Goal: Complete application form: Complete application form

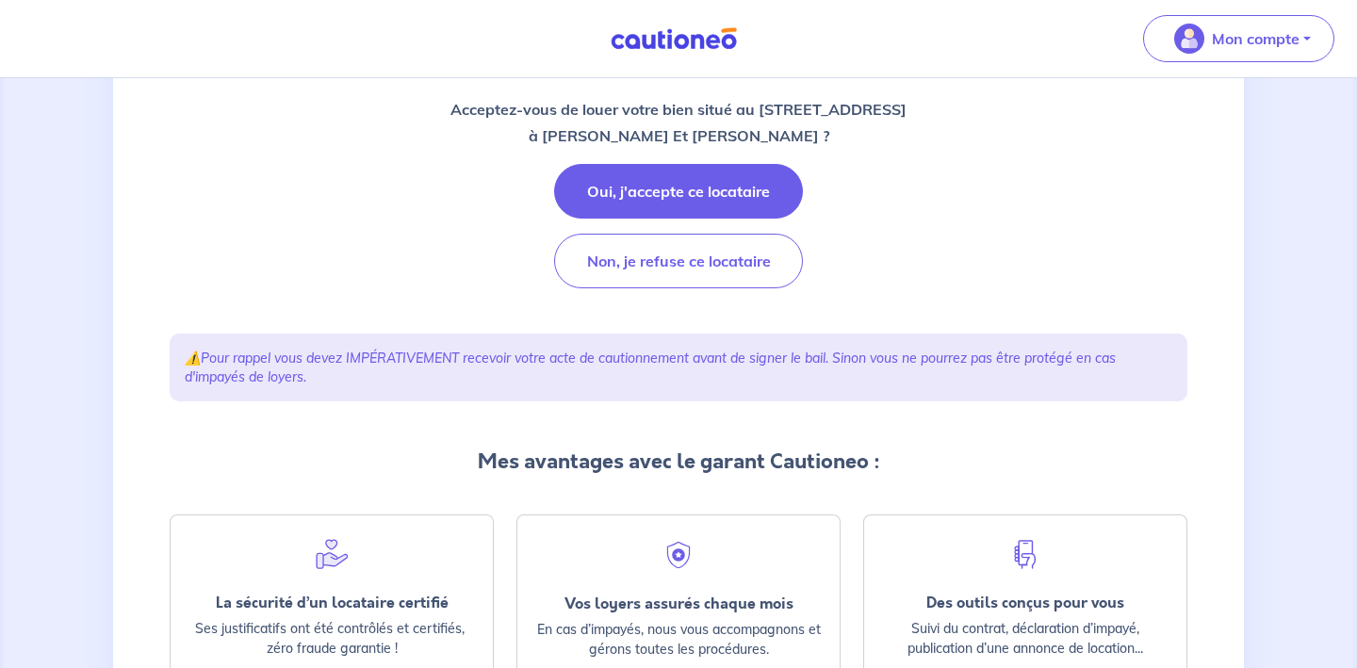
scroll to position [264, 0]
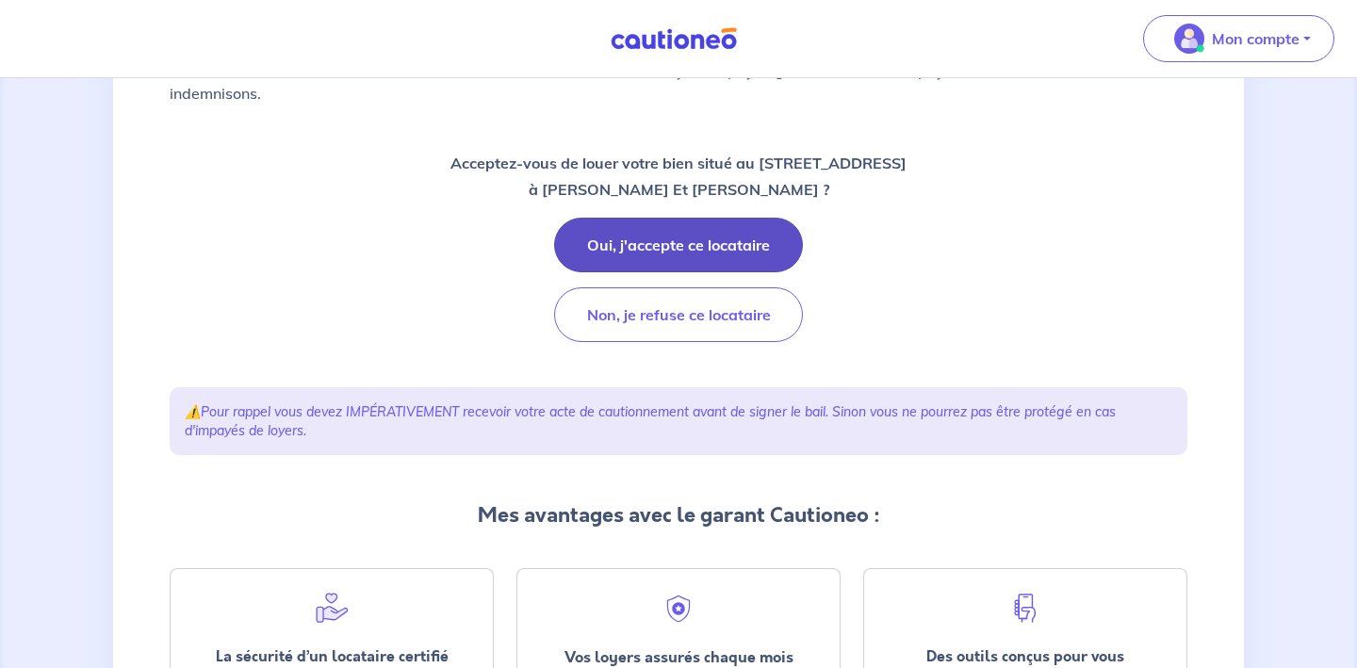
click at [678, 241] on button "Oui, j'accepte ce locataire" at bounding box center [678, 245] width 249 height 55
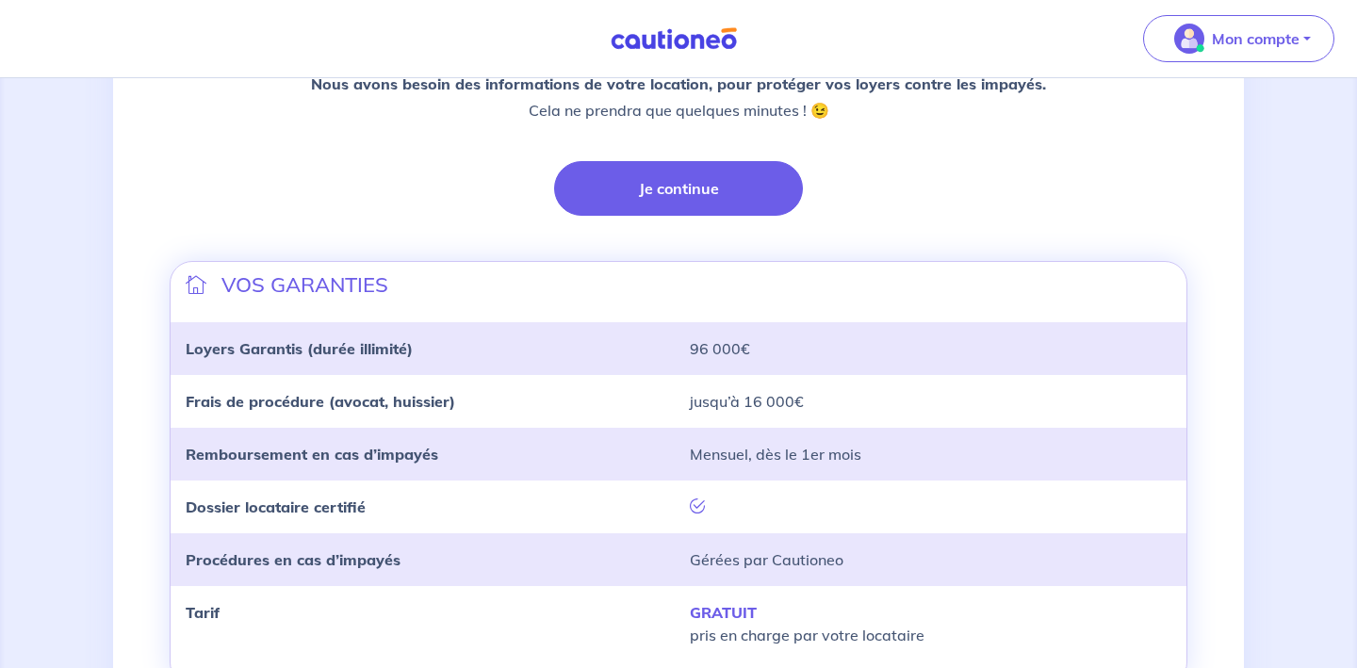
scroll to position [462, 0]
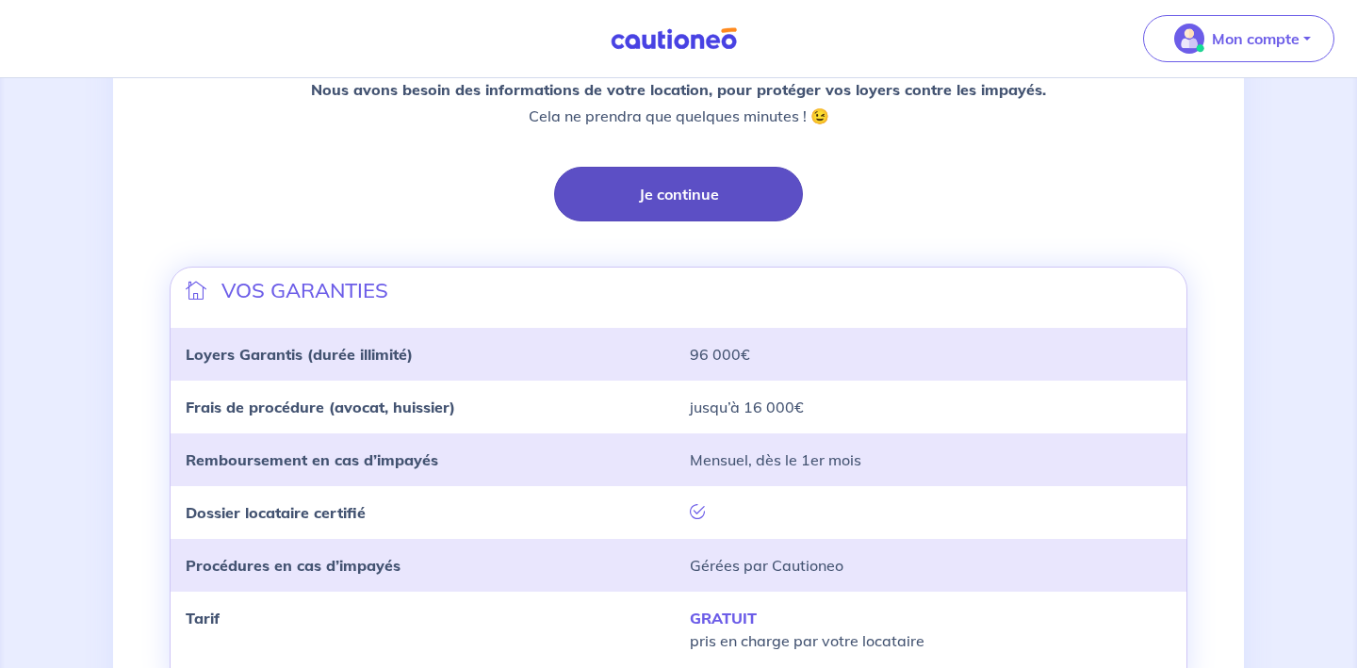
click at [693, 194] on button "Je continue" at bounding box center [678, 194] width 249 height 55
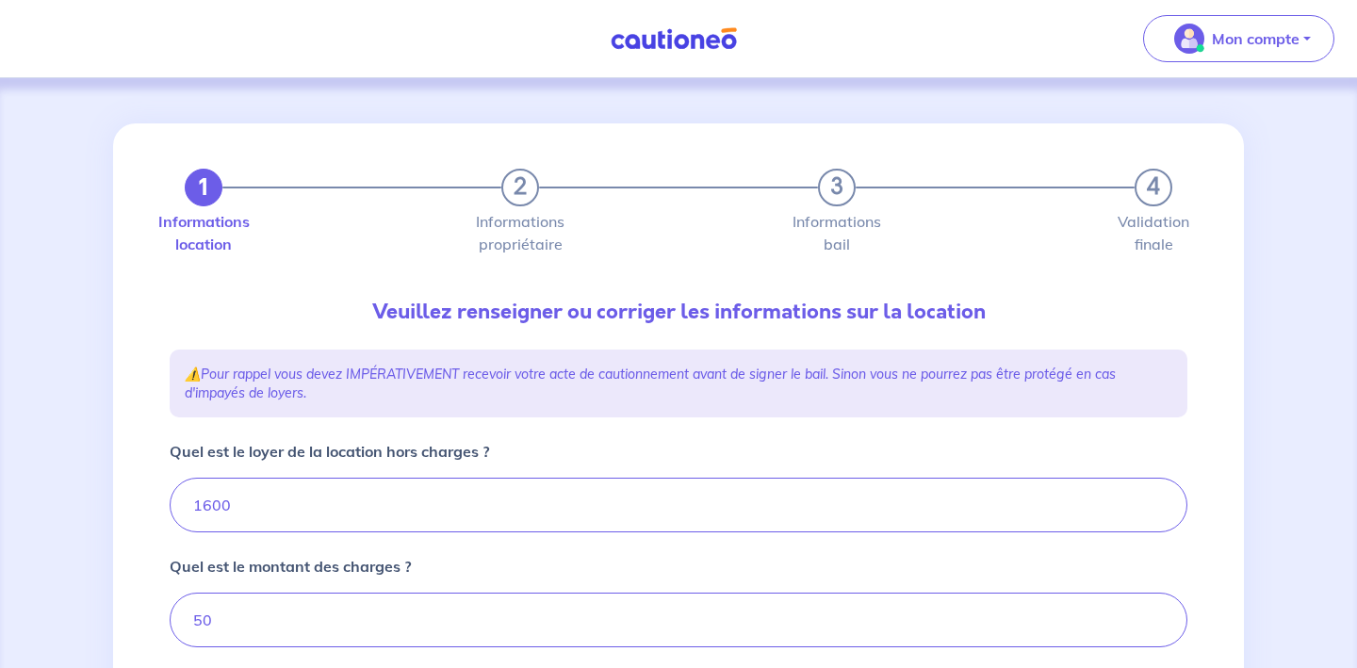
type input "1650"
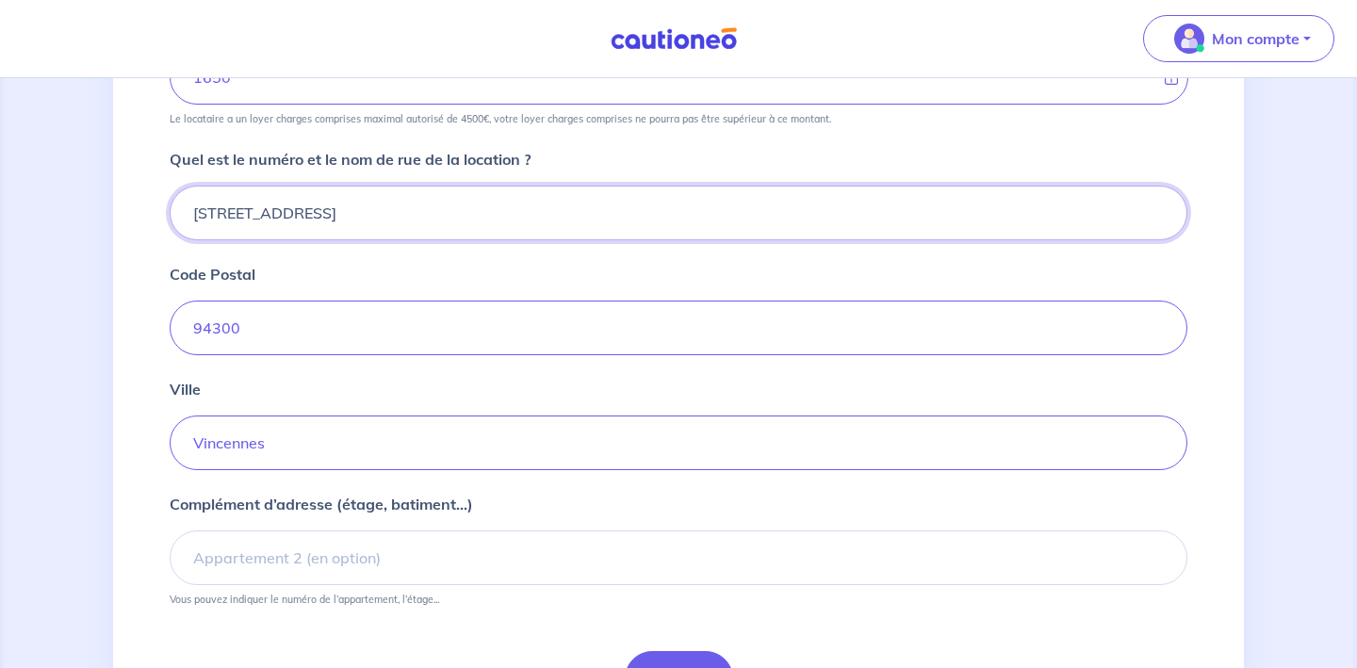
scroll to position [684, 0]
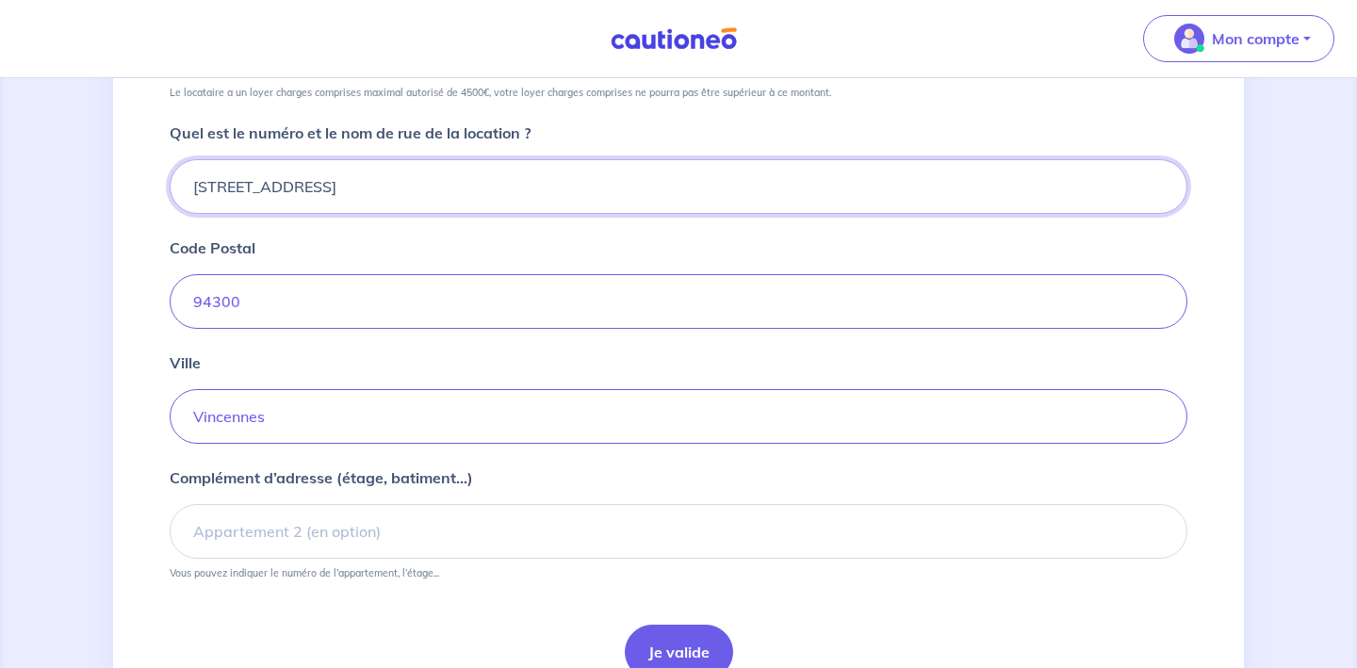
type input "44 Avenue Aubert"
click at [133, 344] on div "1 2 3 4 Informations location Informations propriétaire Informations bail Valid…" at bounding box center [678, 78] width 1131 height 1278
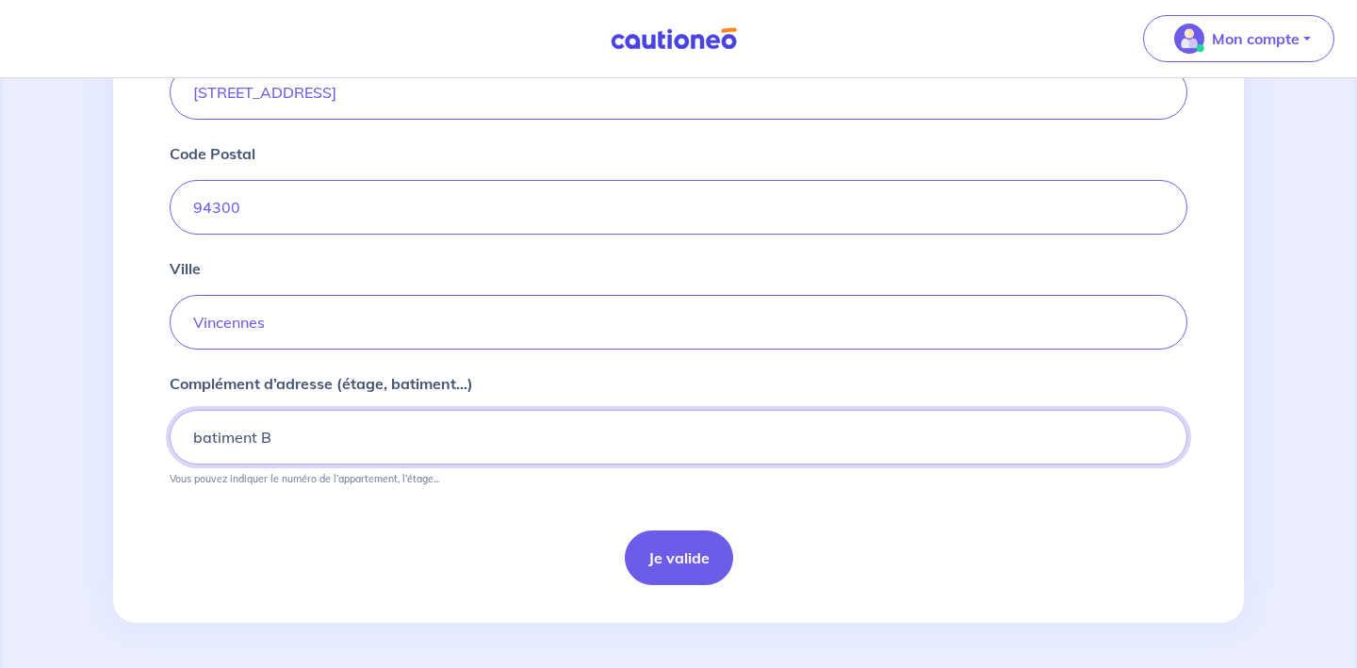
scroll to position [779, 0]
type input "batiment B"
click at [695, 568] on button "Je valide" at bounding box center [679, 558] width 108 height 55
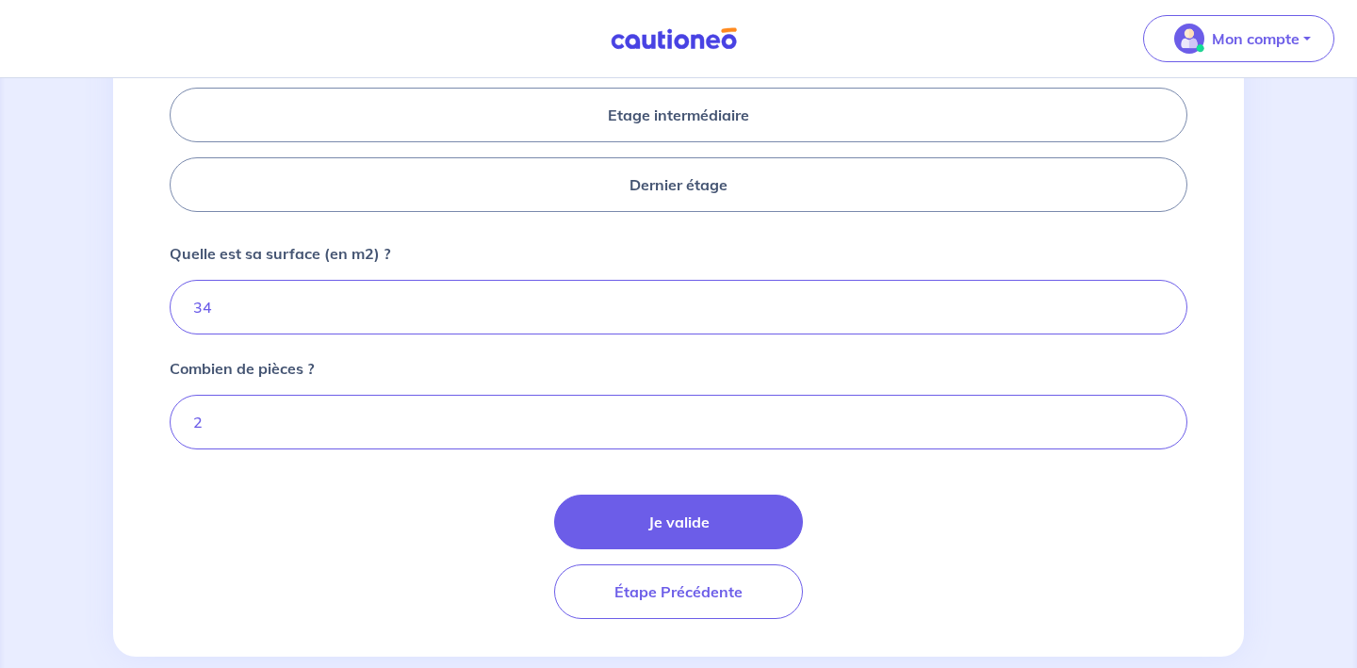
scroll to position [945, 0]
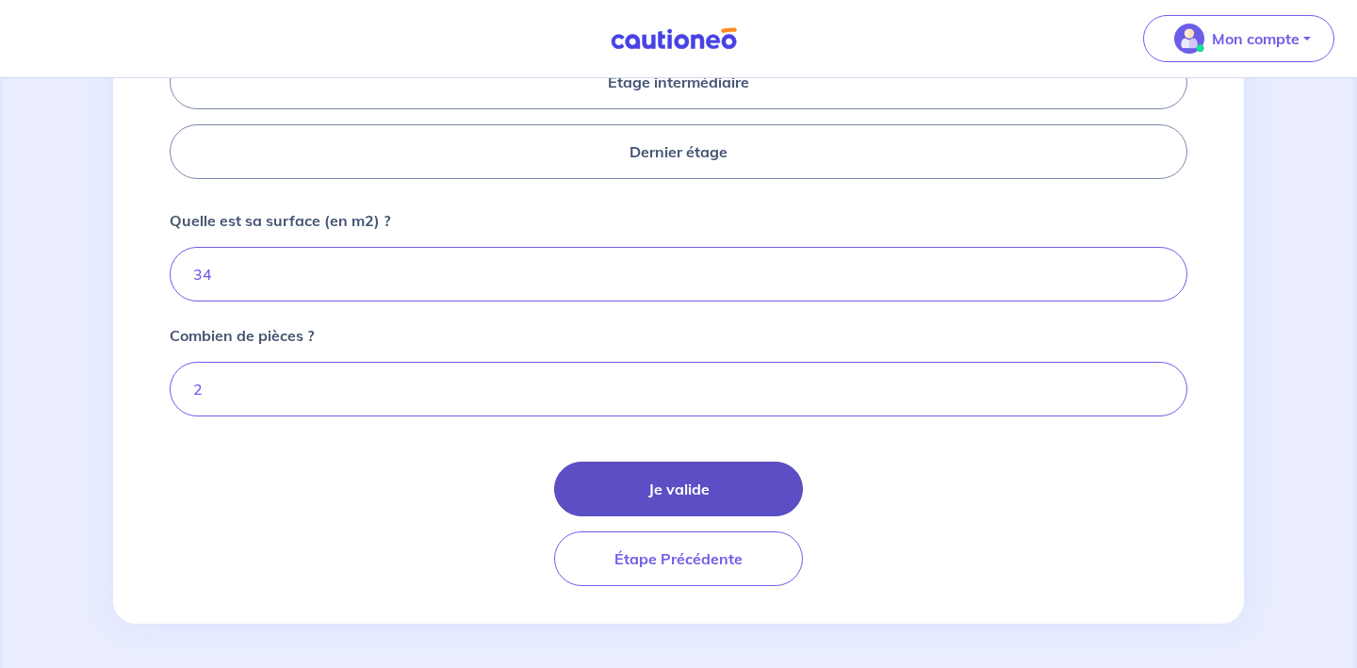
click at [682, 494] on button "Je valide" at bounding box center [678, 489] width 249 height 55
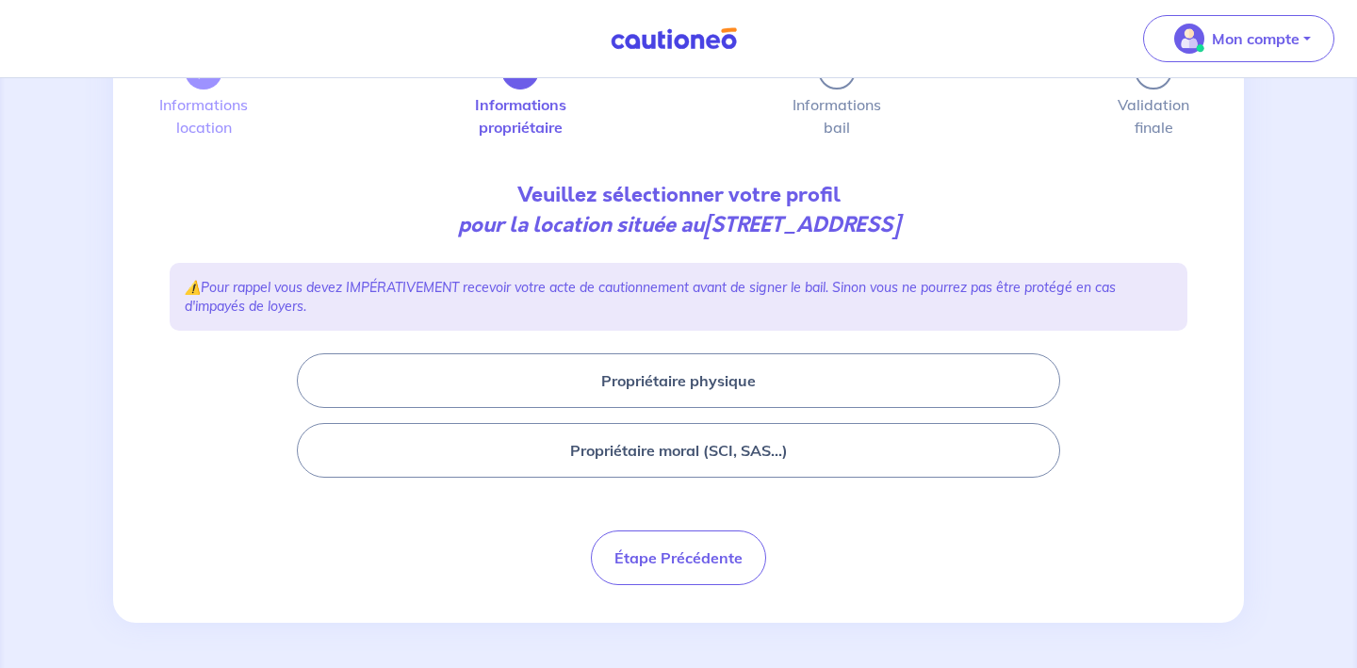
scroll to position [117, 0]
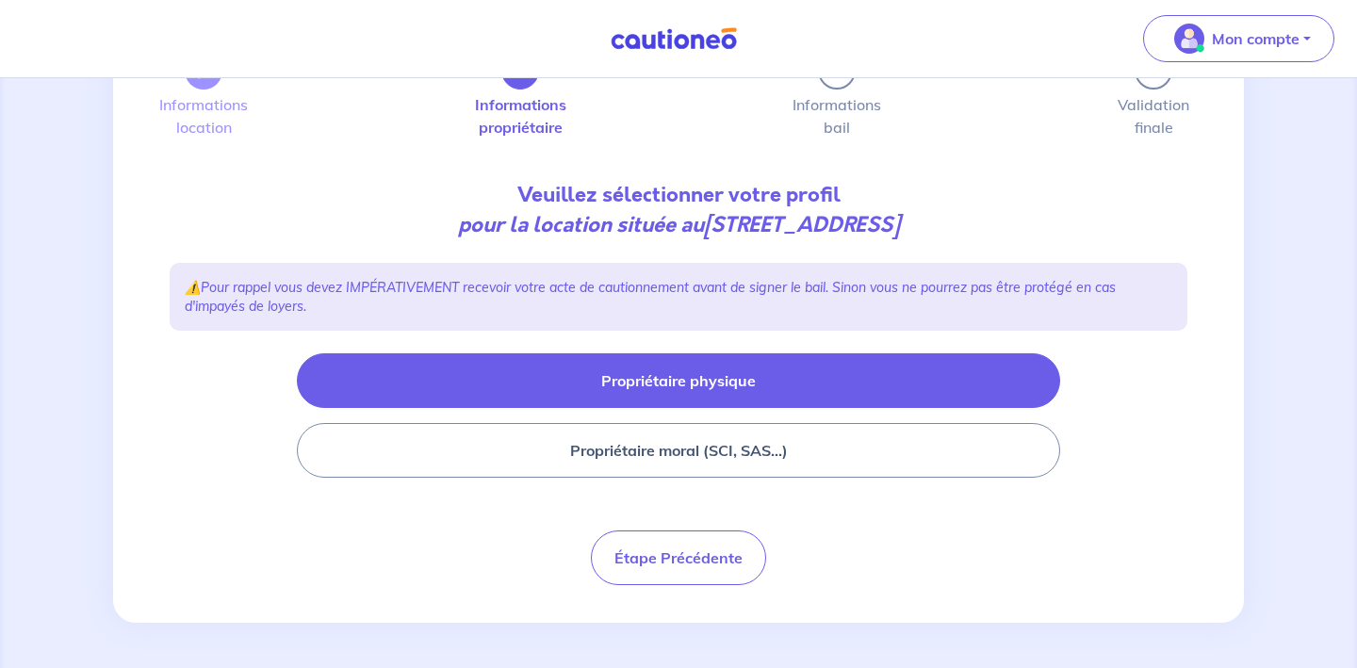
click at [658, 378] on button "Propriétaire physique" at bounding box center [679, 381] width 764 height 55
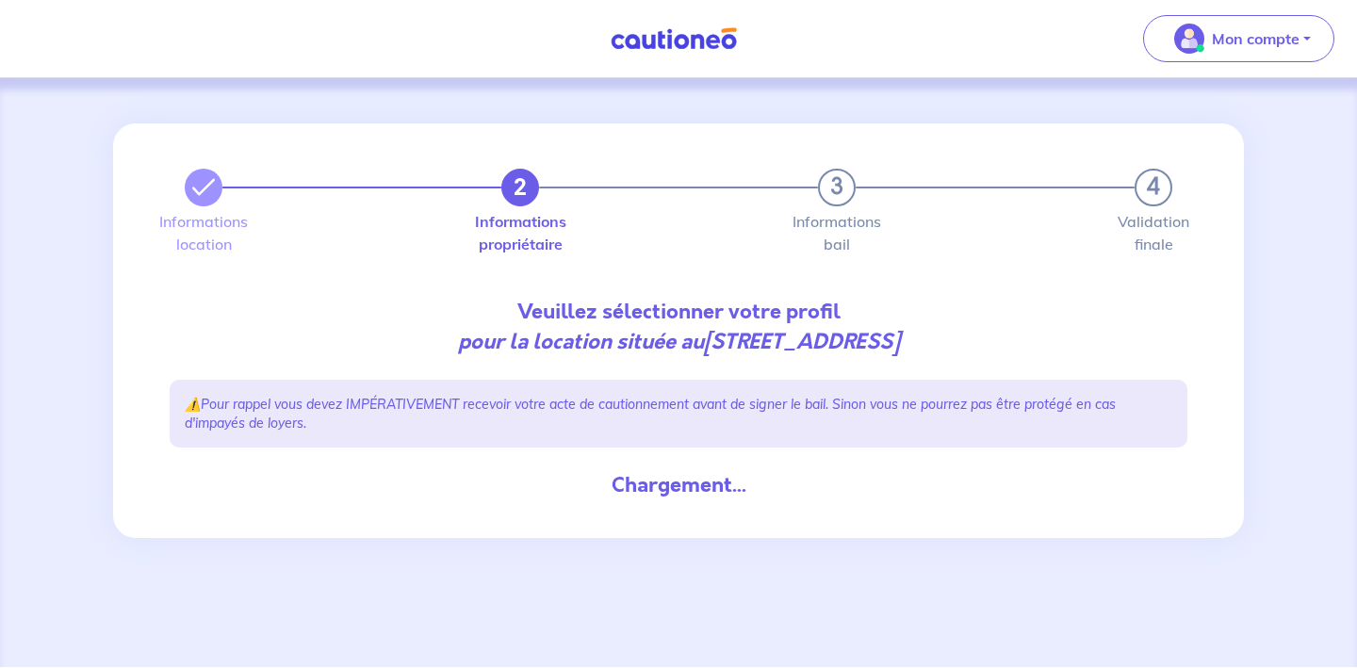
scroll to position [0, 0]
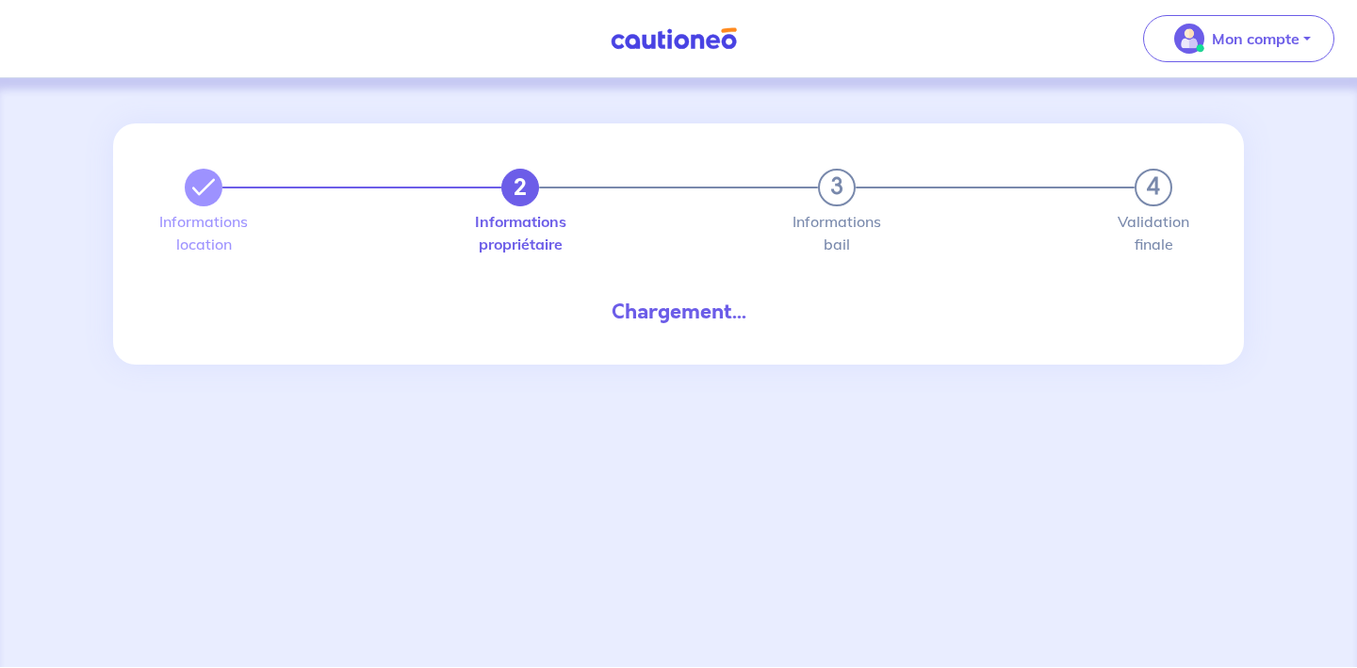
select select "FR"
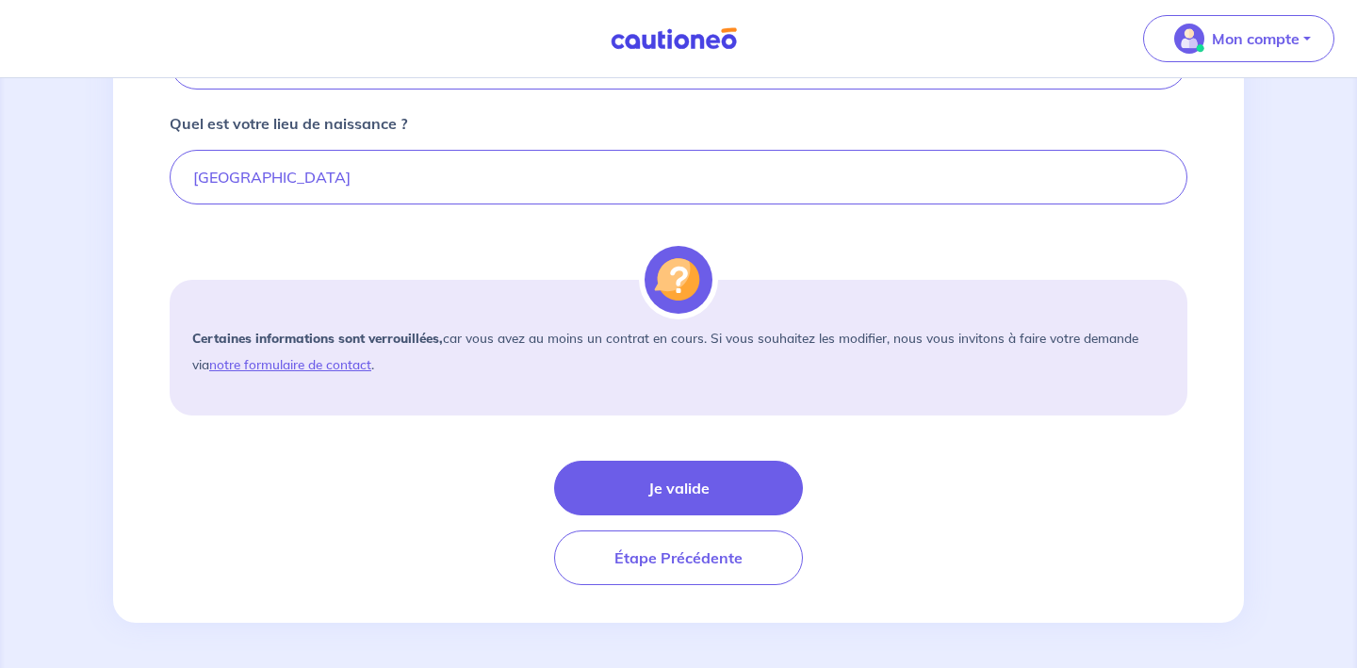
scroll to position [1424, 0]
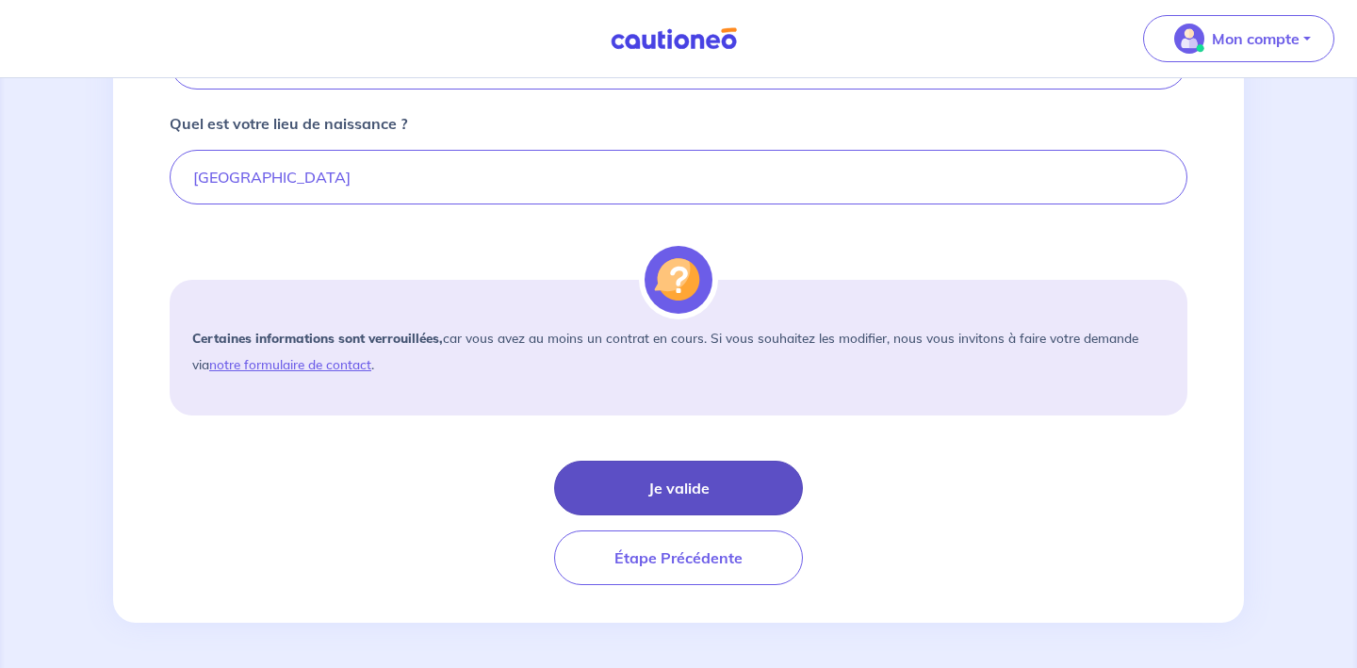
click at [681, 503] on button "Je valide" at bounding box center [678, 488] width 249 height 55
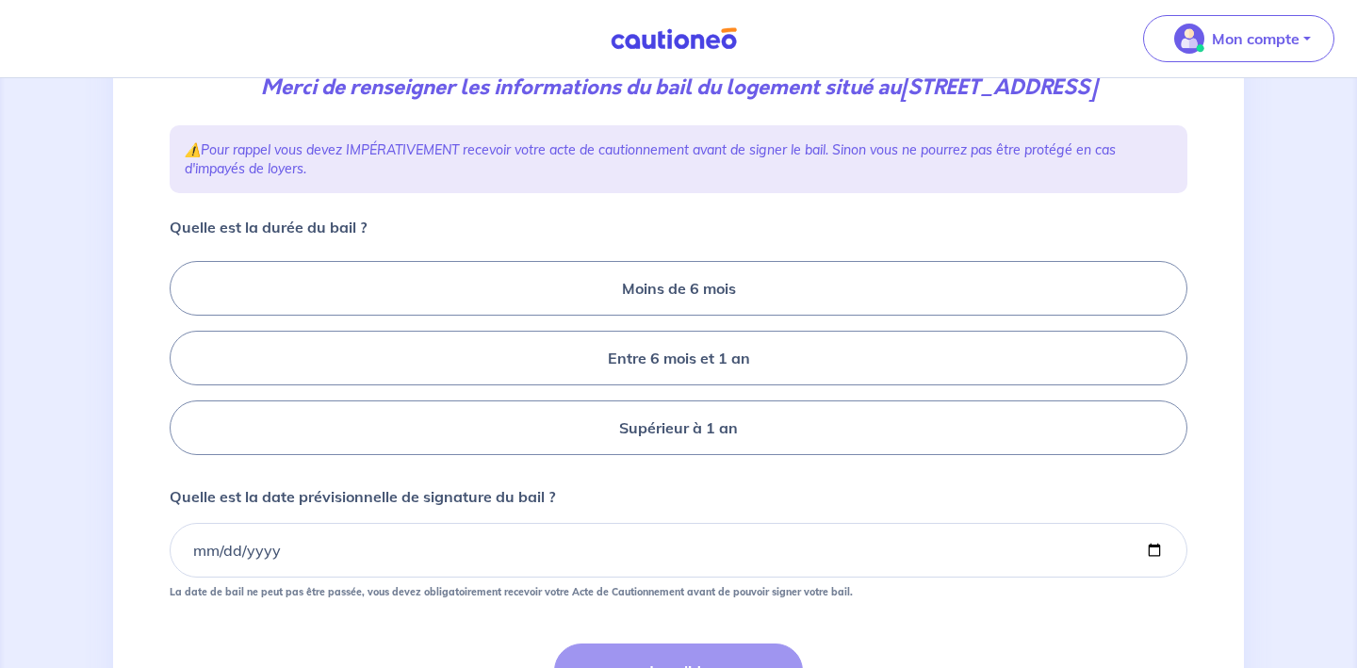
scroll to position [278, 0]
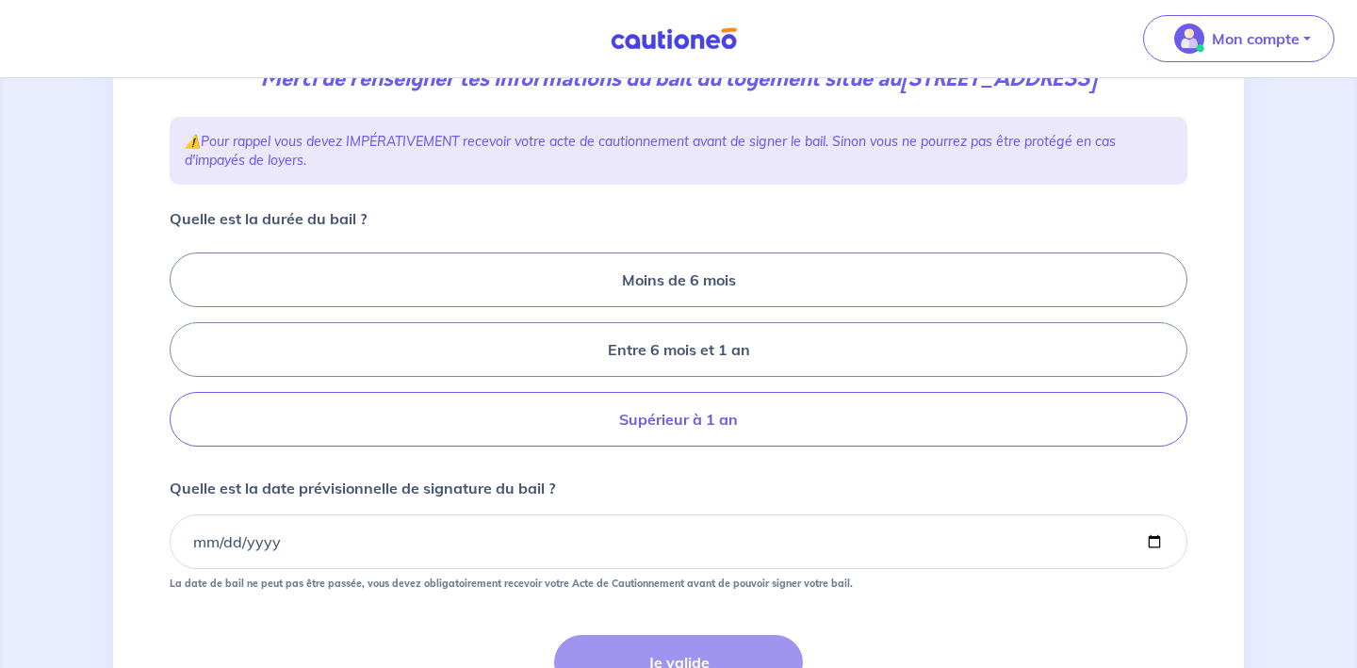
click at [696, 445] on label "Supérieur à 1 an" at bounding box center [679, 419] width 1018 height 55
click at [182, 356] on input "Supérieur à 1 an" at bounding box center [176, 350] width 12 height 12
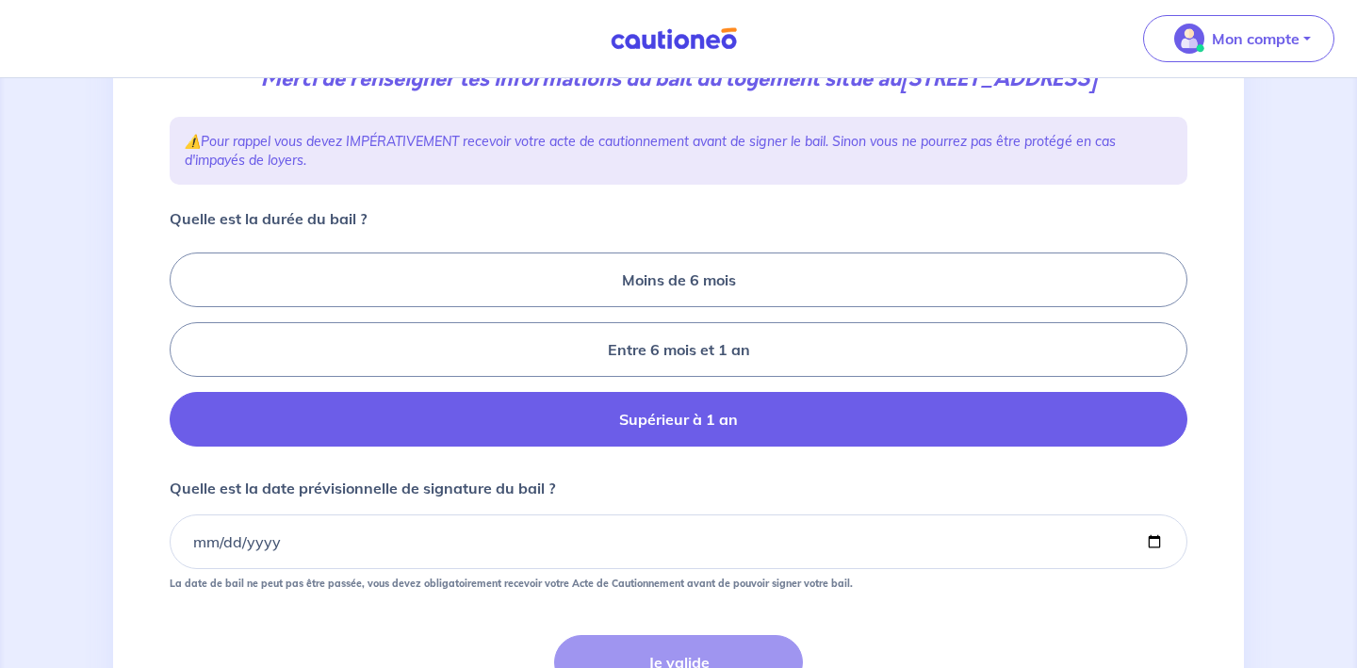
radio input "true"
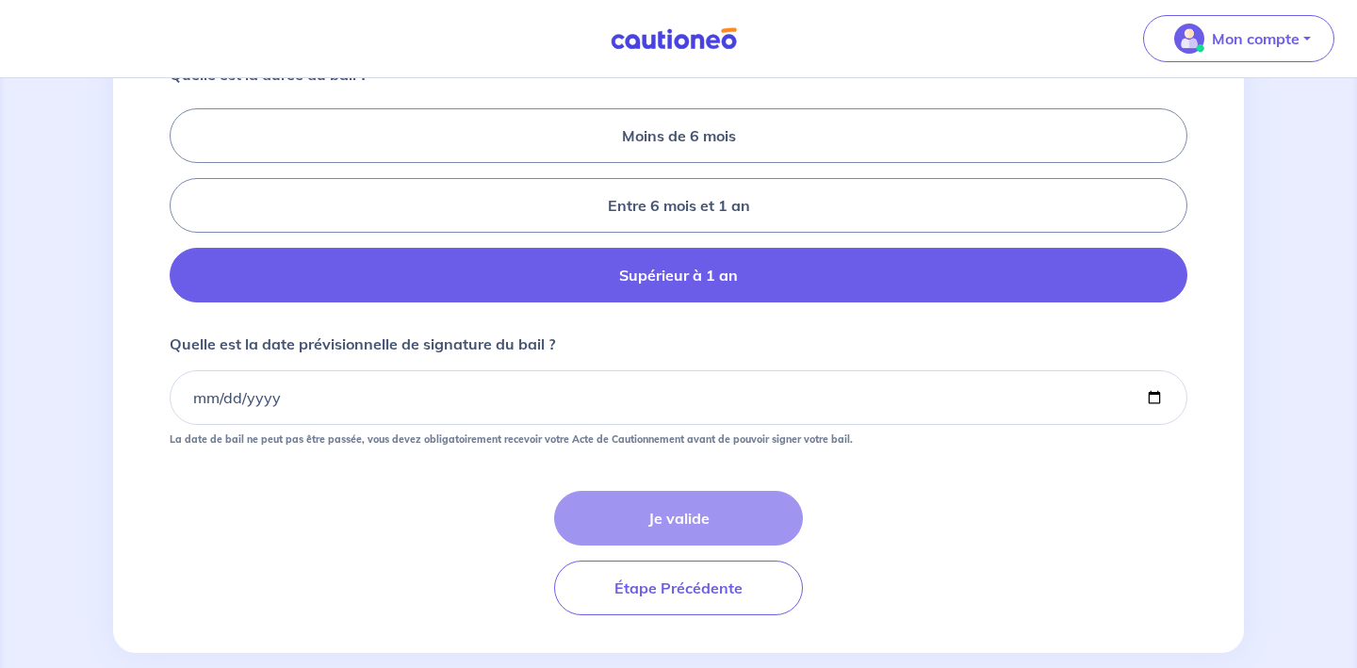
scroll to position [425, 0]
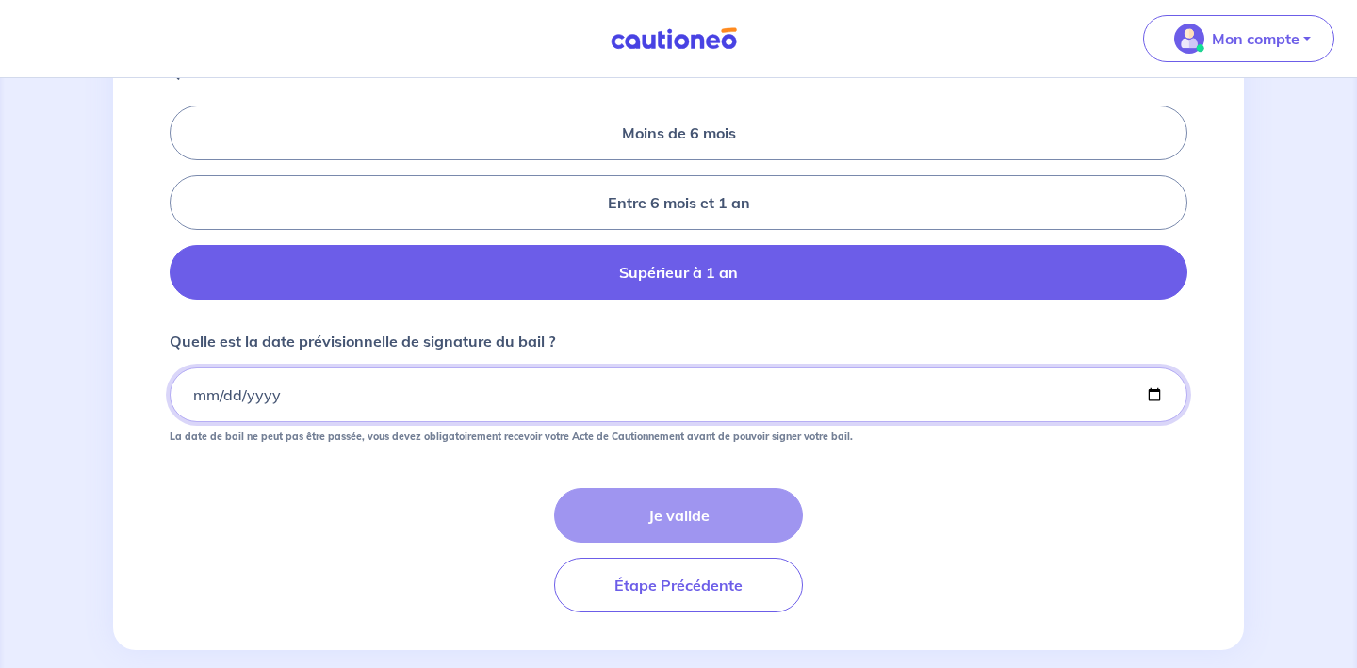
click at [274, 422] on input "Quelle est la date prévisionnelle de signature du bail ?" at bounding box center [679, 395] width 1018 height 55
click at [207, 422] on input "Quelle est la date prévisionnelle de signature du bail ?" at bounding box center [679, 395] width 1018 height 55
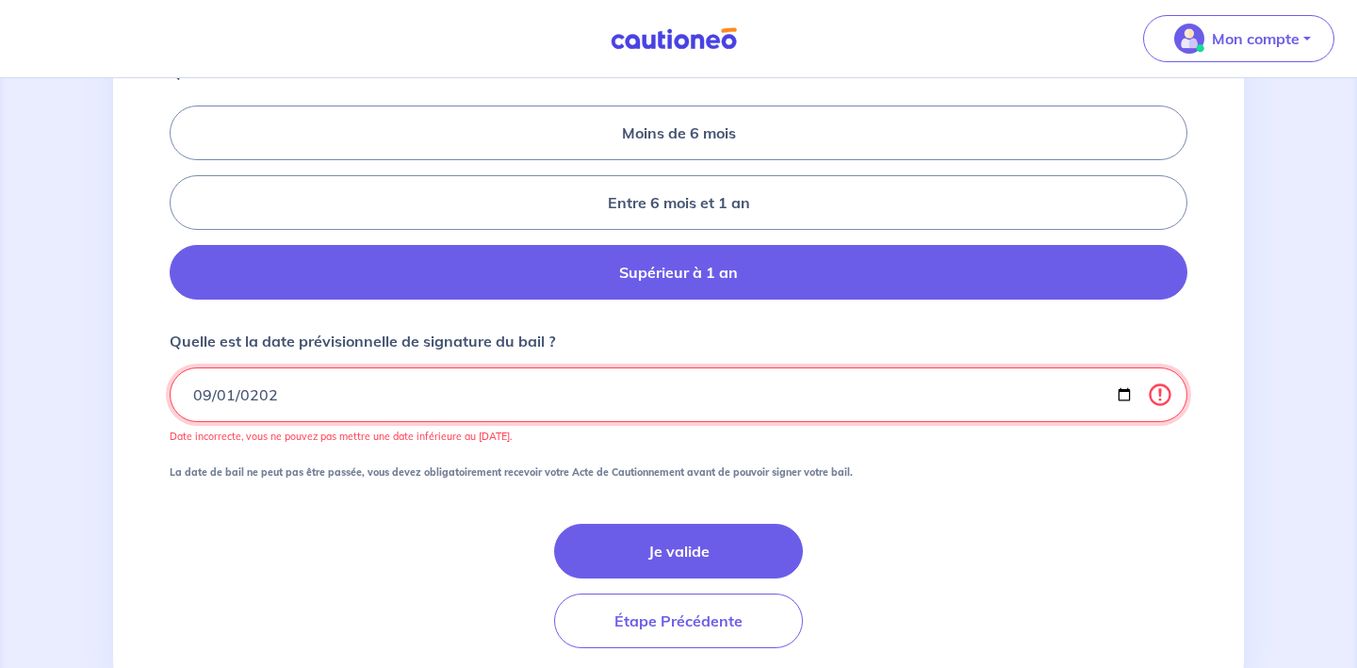
type input "2025-09-01"
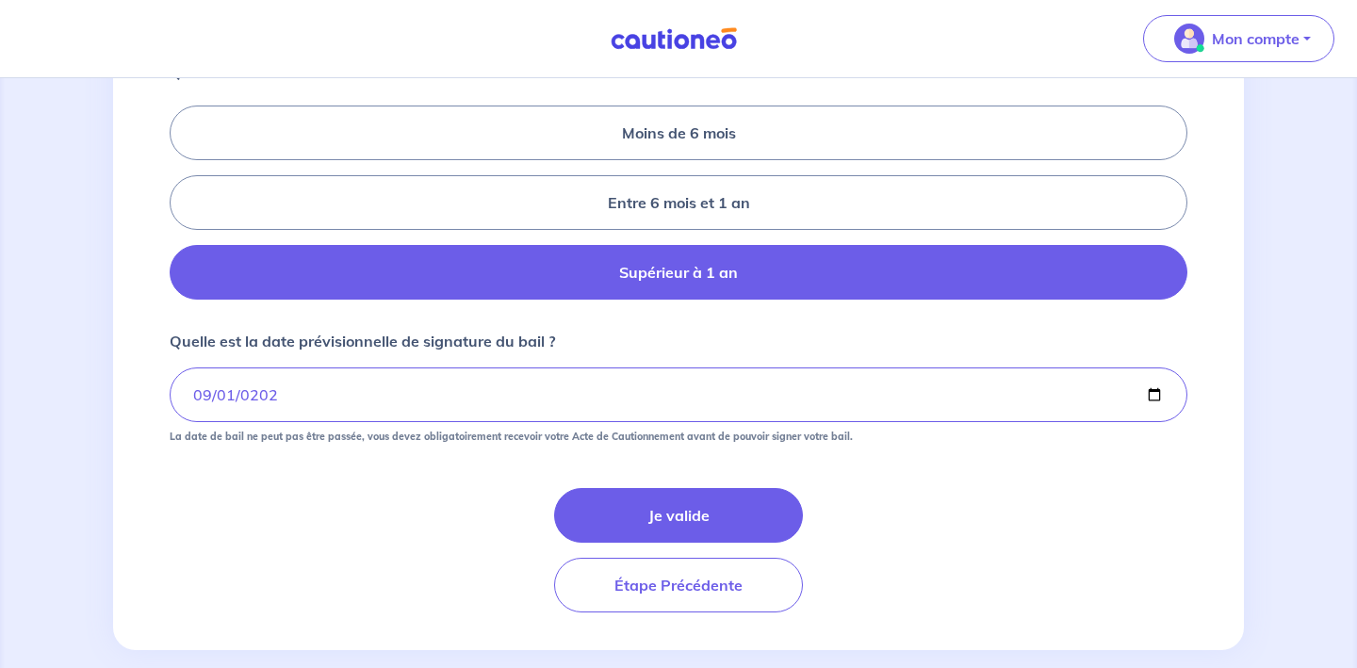
click at [366, 609] on div "Je valide Étape Précédente" at bounding box center [679, 550] width 1018 height 124
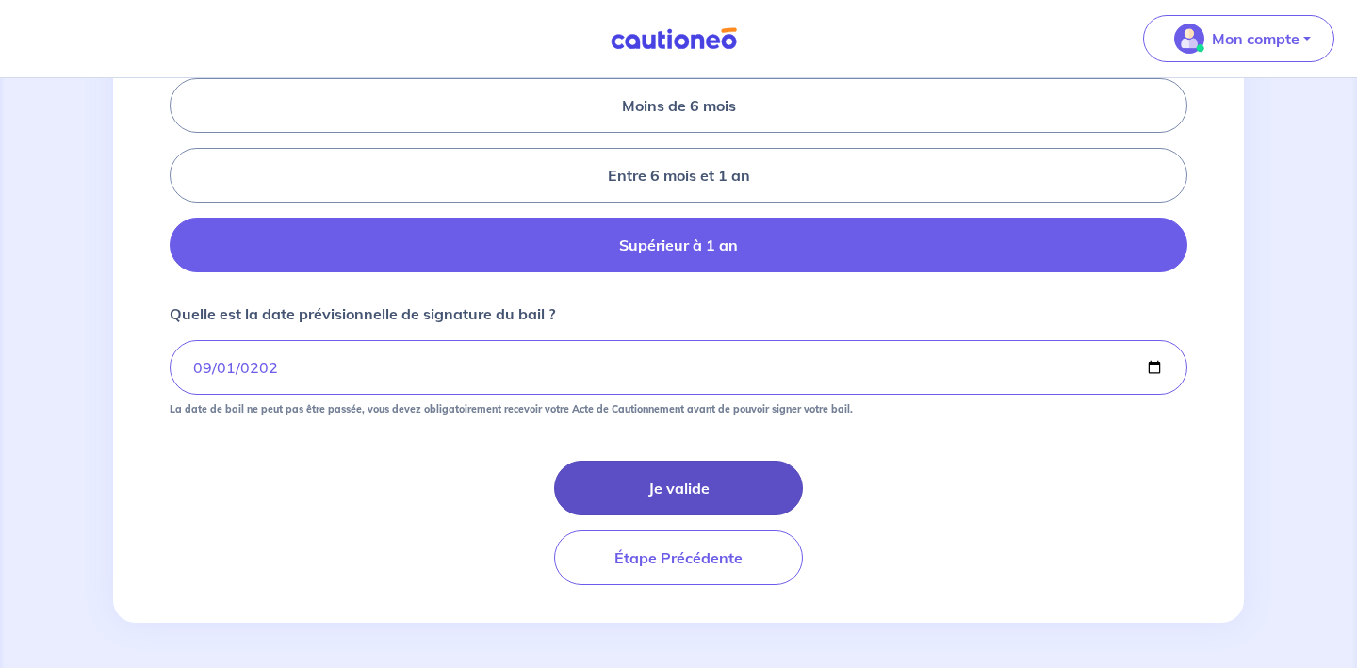
scroll to position [483, 0]
click at [699, 491] on button "Je valide" at bounding box center [678, 488] width 249 height 55
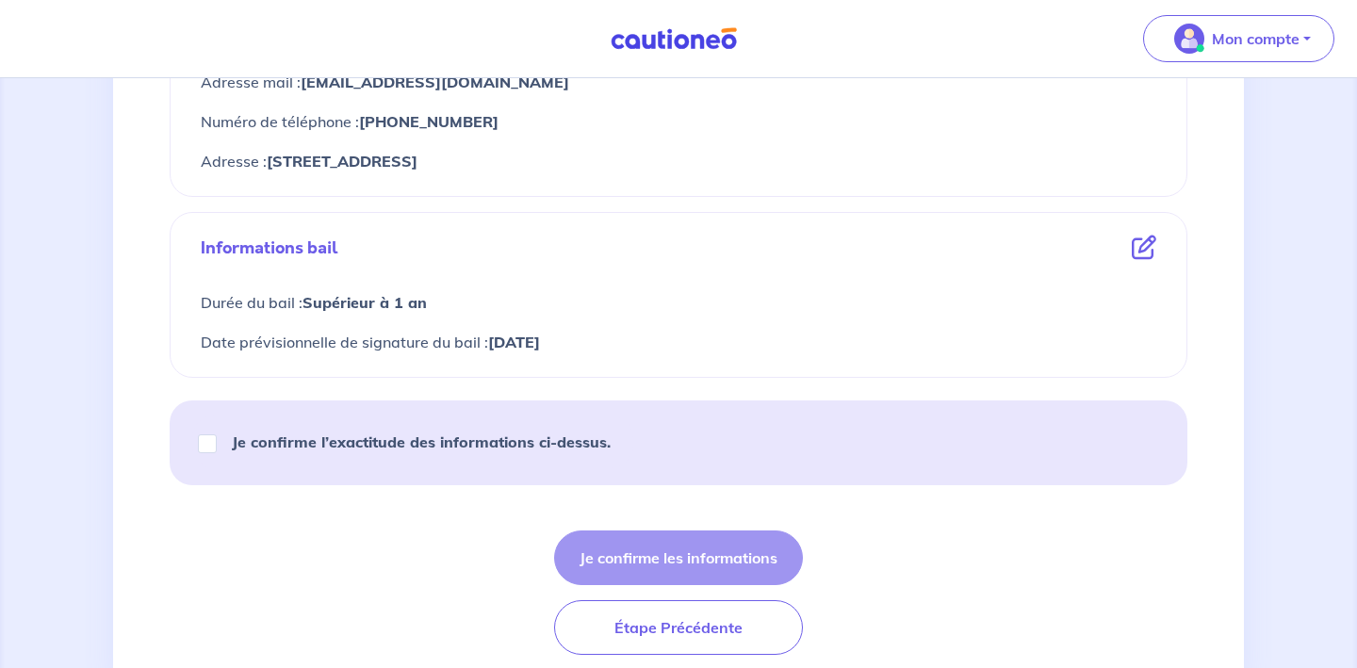
scroll to position [963, 0]
click at [211, 446] on input "Je confirme l’exactitude des informations ci-dessus." at bounding box center [207, 442] width 19 height 19
checkbox input "true"
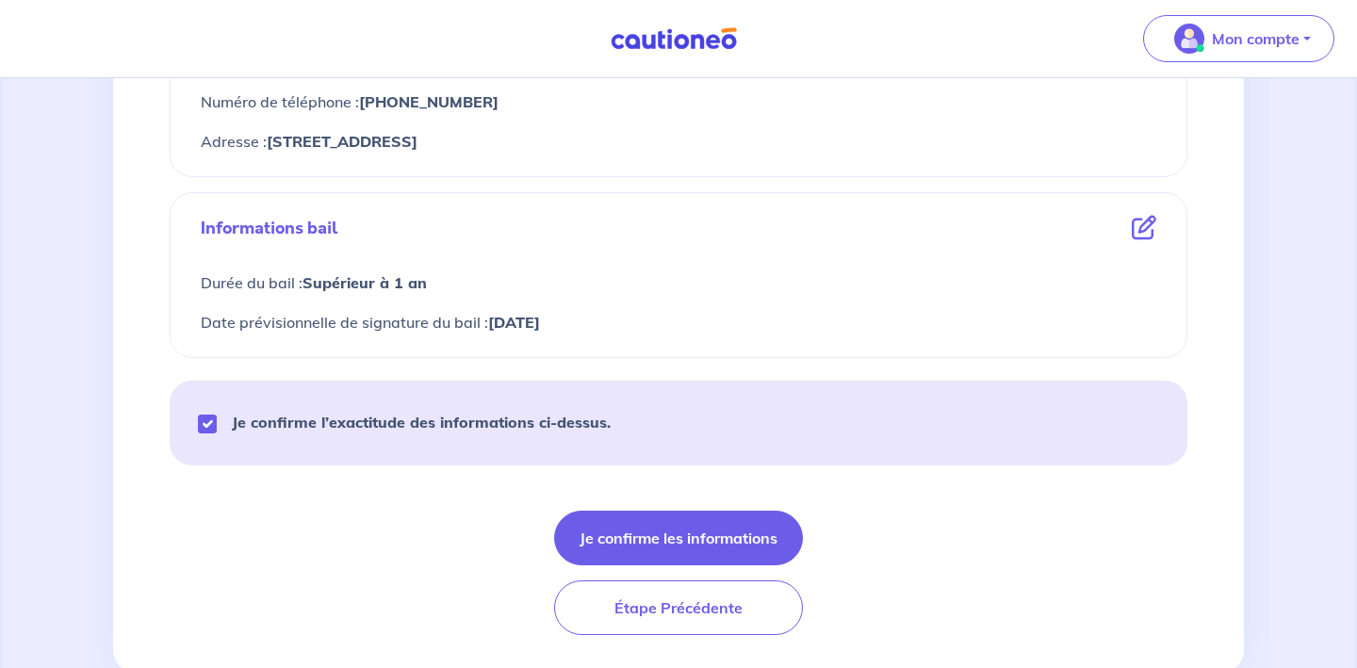
scroll to position [1020, 0]
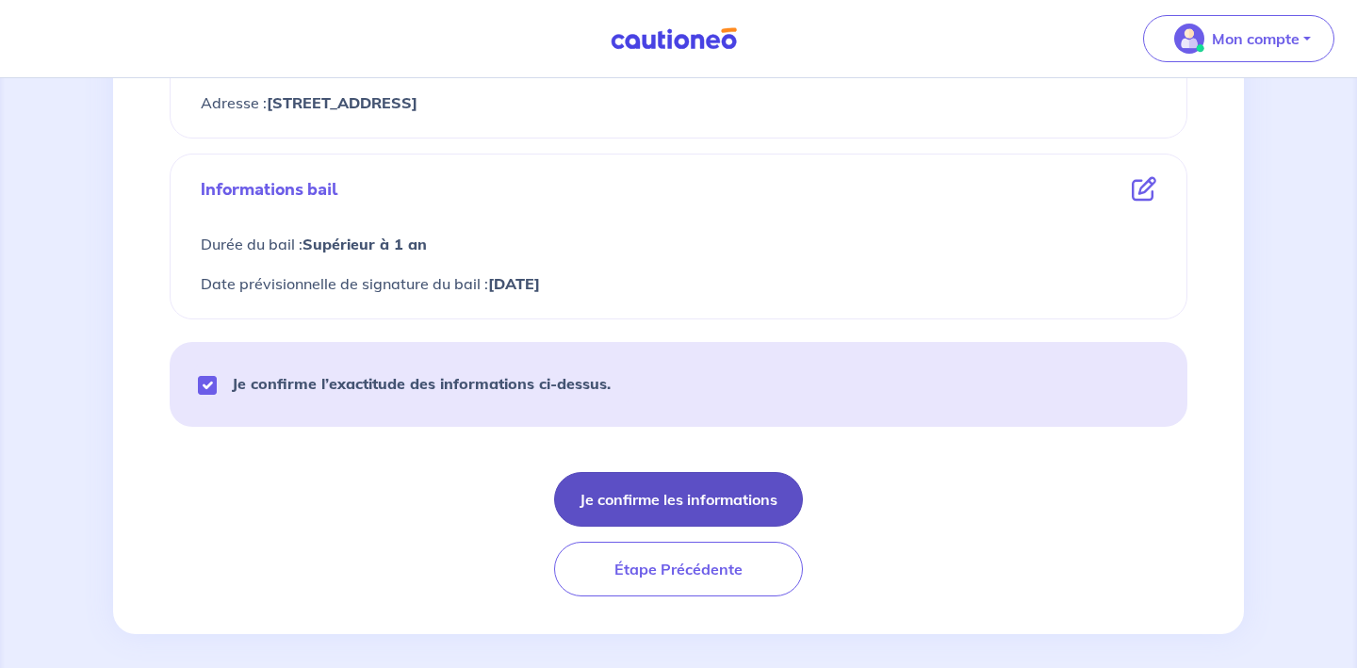
click at [694, 502] on button "Je confirme les informations" at bounding box center [678, 499] width 249 height 55
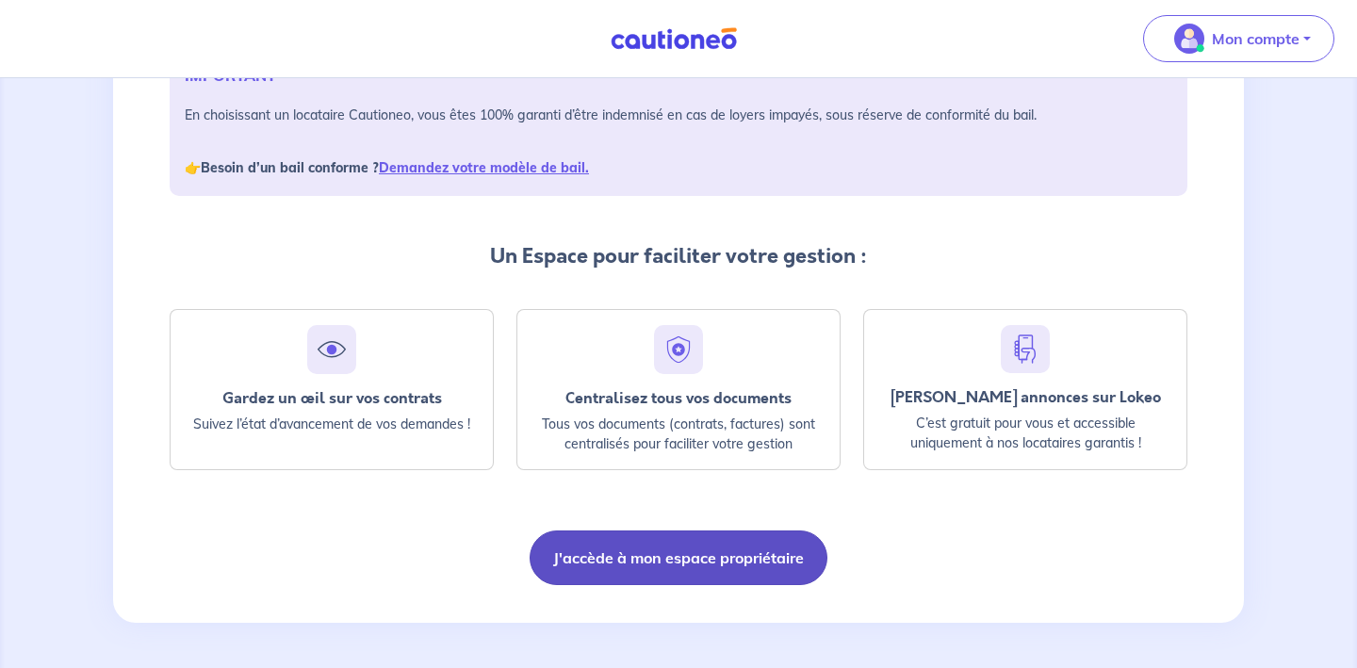
scroll to position [312, 0]
click at [691, 556] on button "J'accède à mon espace propriétaire" at bounding box center [679, 558] width 298 height 55
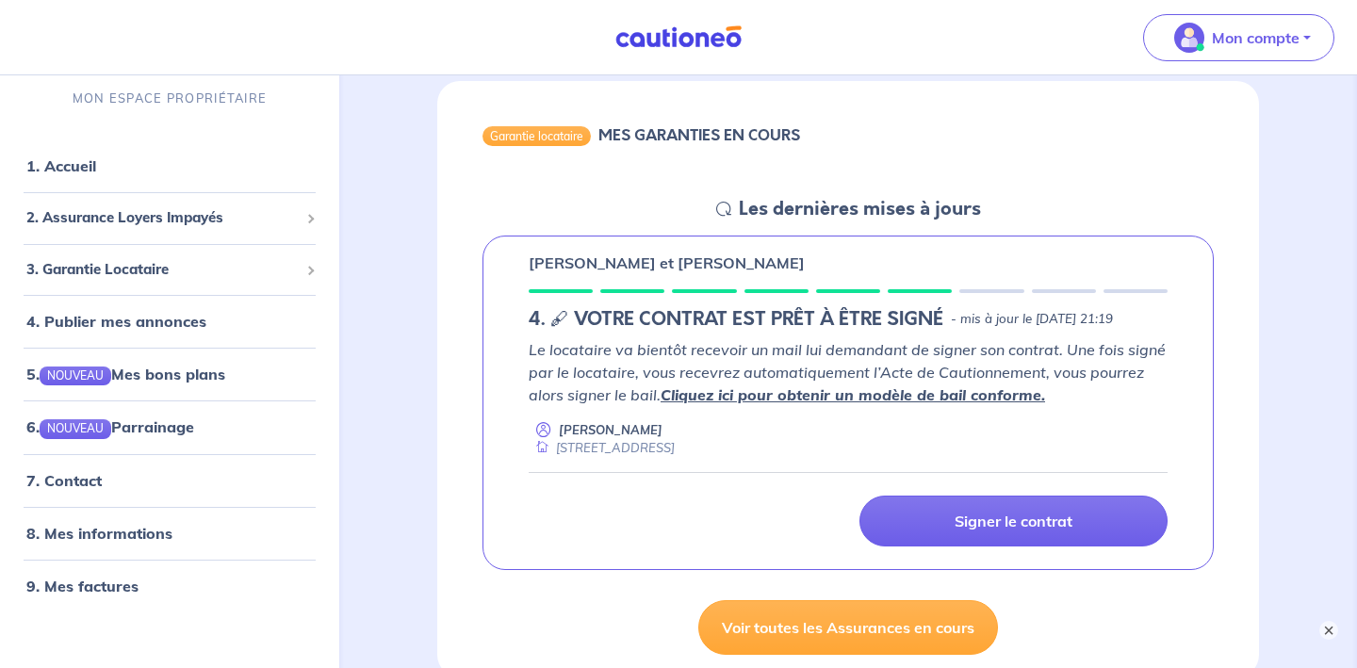
scroll to position [173, 0]
click at [1331, 631] on button "×" at bounding box center [1329, 630] width 23 height 23
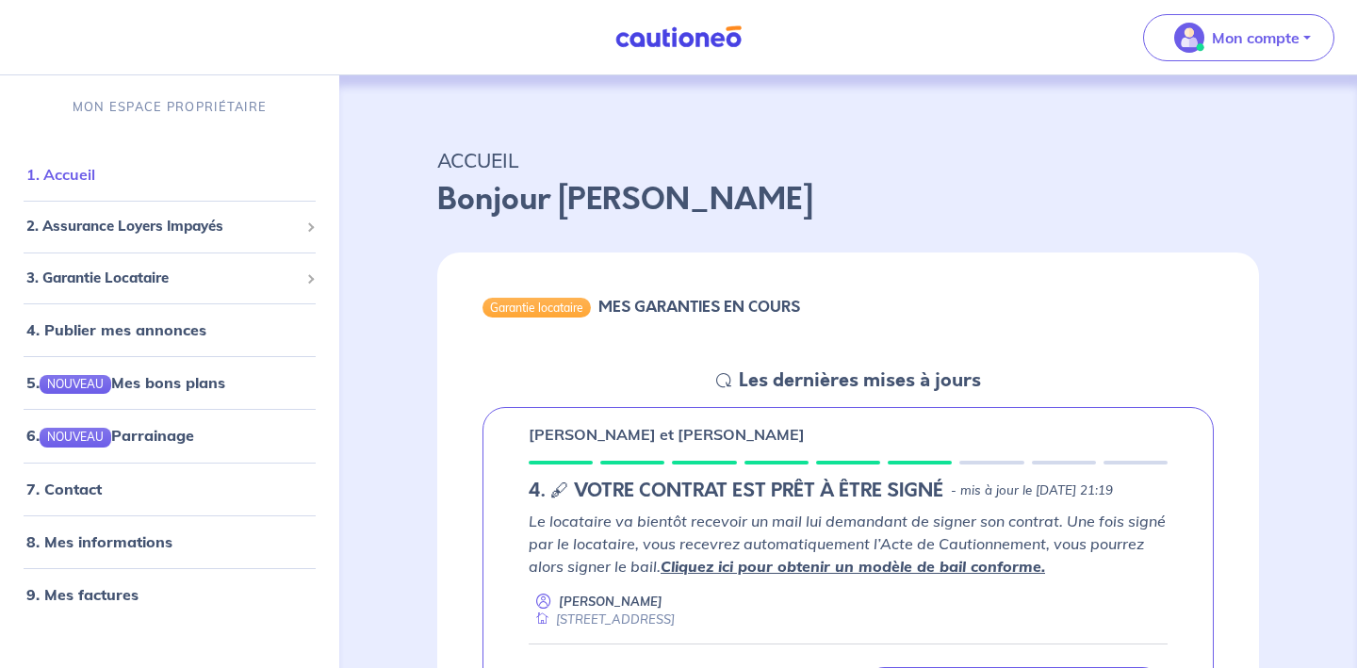
scroll to position [0, 0]
